Goal: Find specific page/section: Find specific page/section

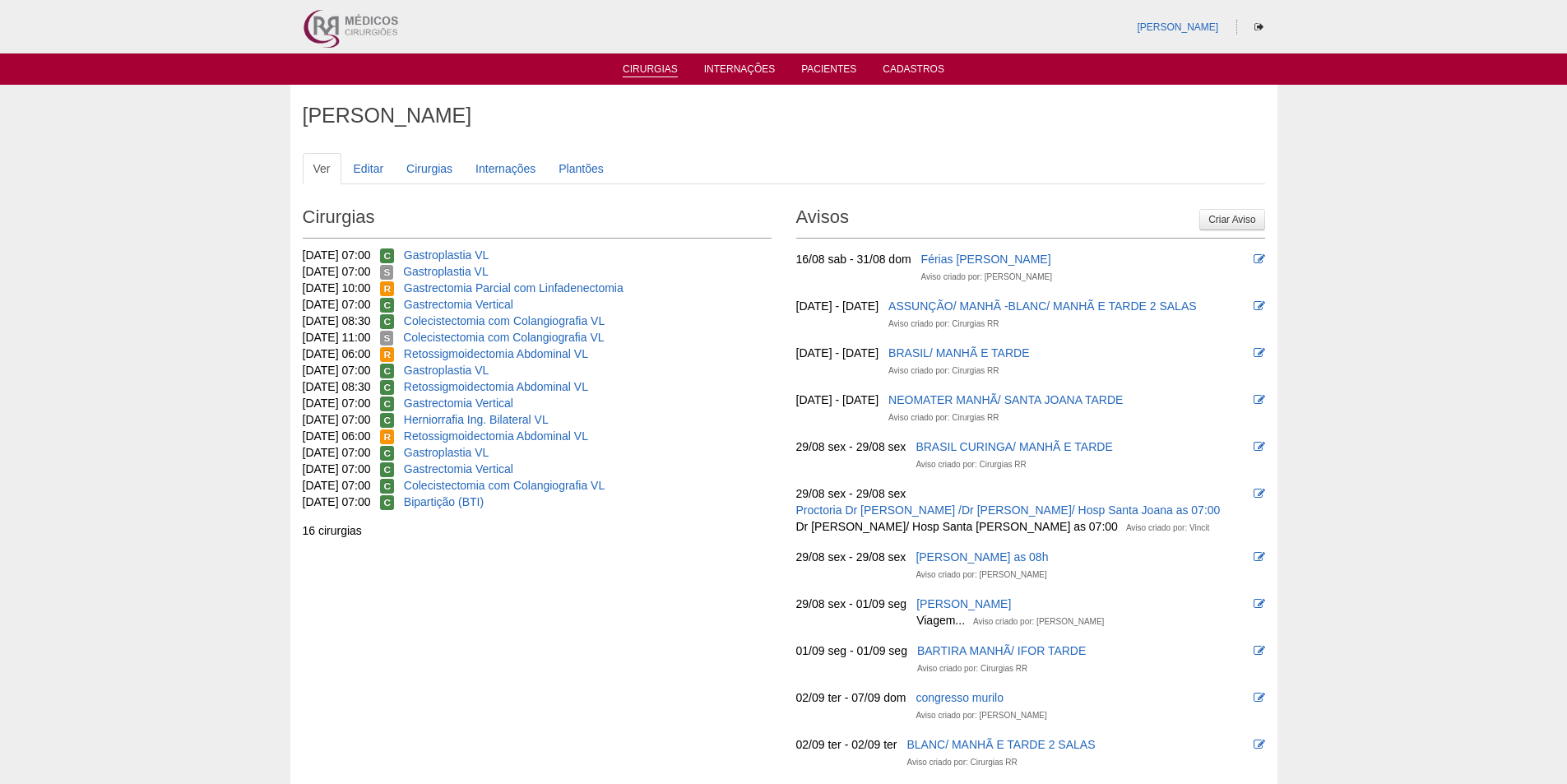
click at [635, 72] on link "Cirurgias" at bounding box center [650, 70] width 55 height 14
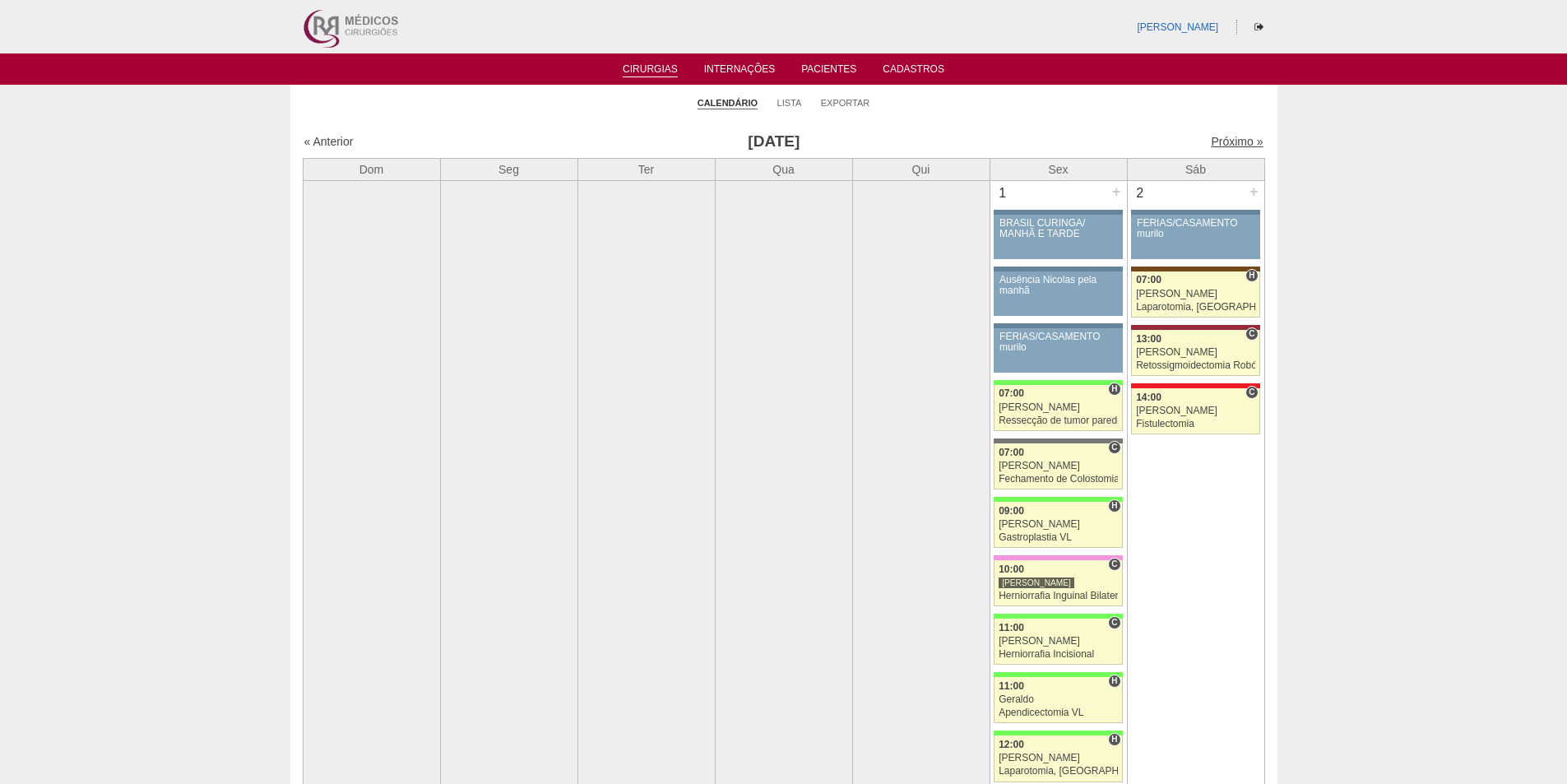
click at [1220, 141] on link "Próximo »" at bounding box center [1237, 141] width 52 height 13
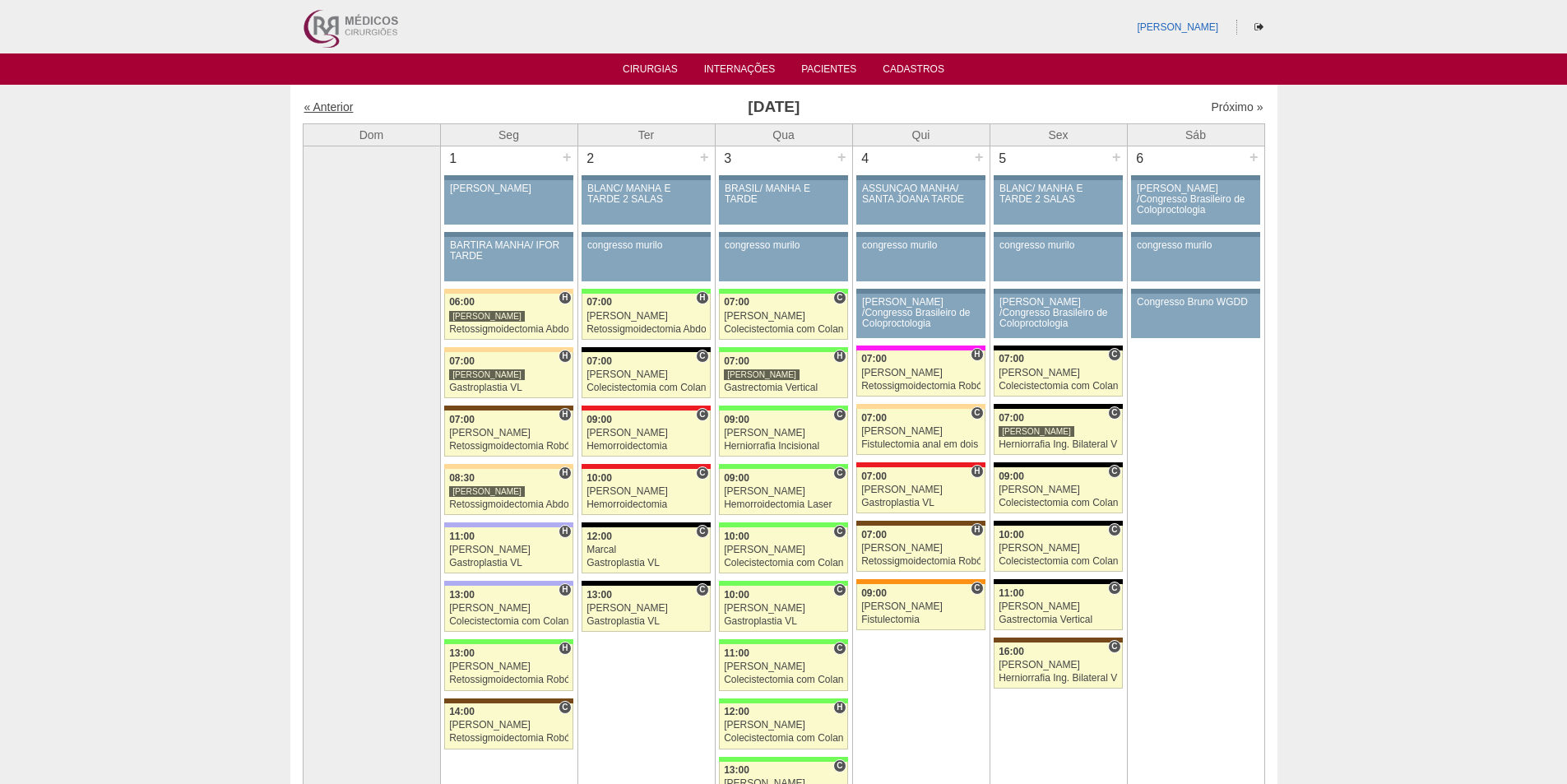
click at [344, 109] on link "« Anterior" at bounding box center [329, 107] width 49 height 13
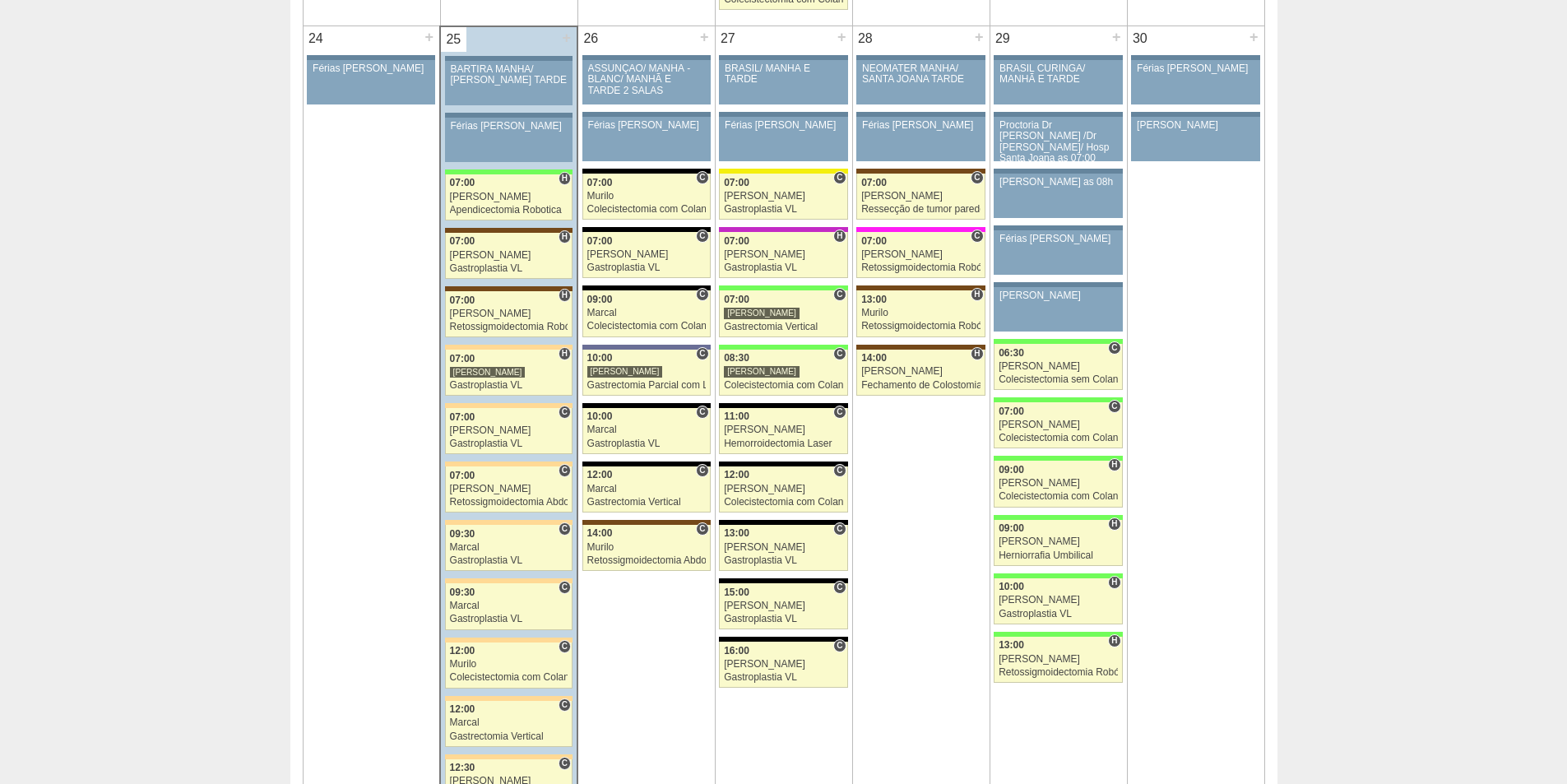
scroll to position [3536, 0]
